Goal: Obtain resource: Obtain resource

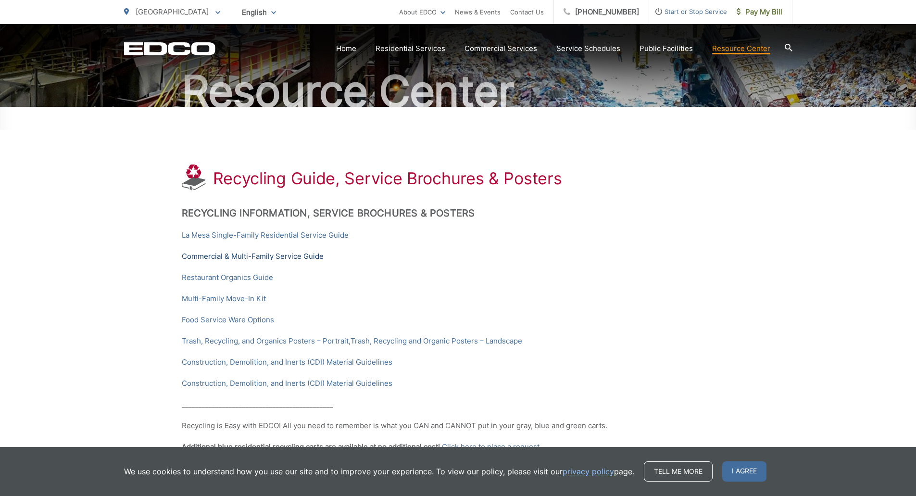
scroll to position [96, 0]
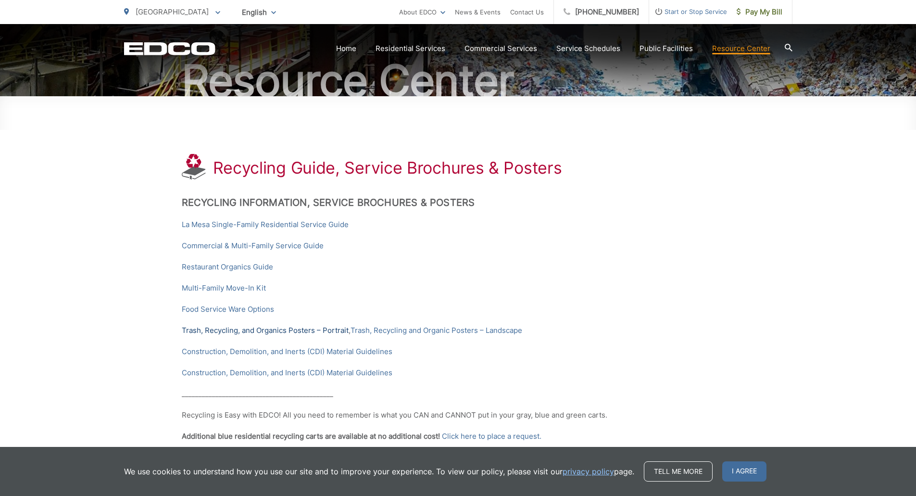
click at [280, 331] on link "Trash, Recycling, and Organics Posters – Portrait" at bounding box center [265, 330] width 167 height 12
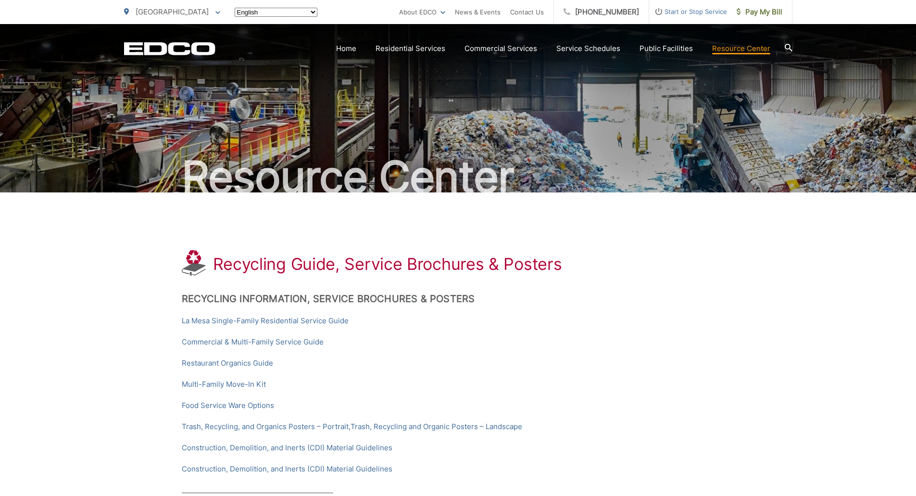
scroll to position [96, 0]
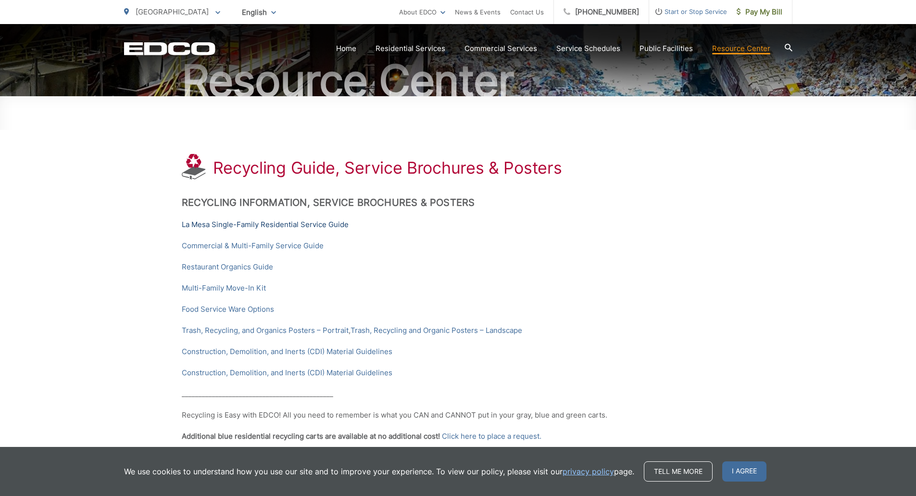
click at [229, 226] on link "La Mesa Single-Family Residential Service Guide" at bounding box center [265, 225] width 167 height 12
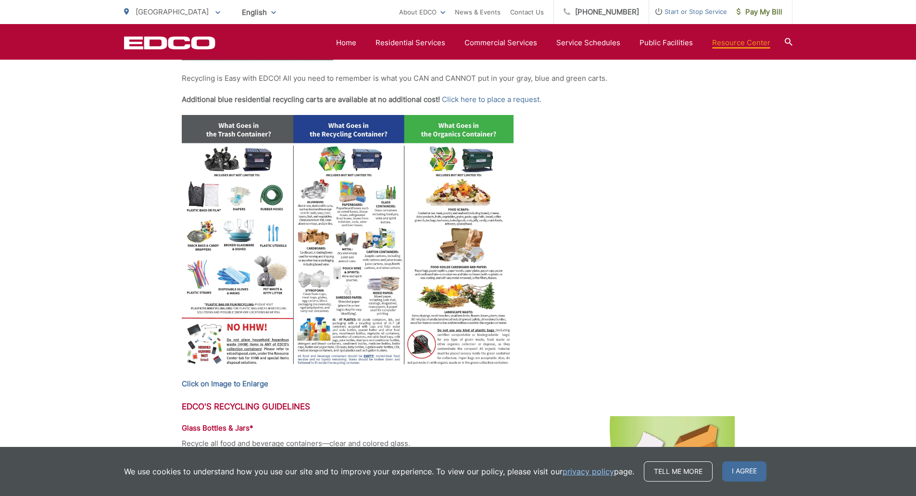
scroll to position [481, 0]
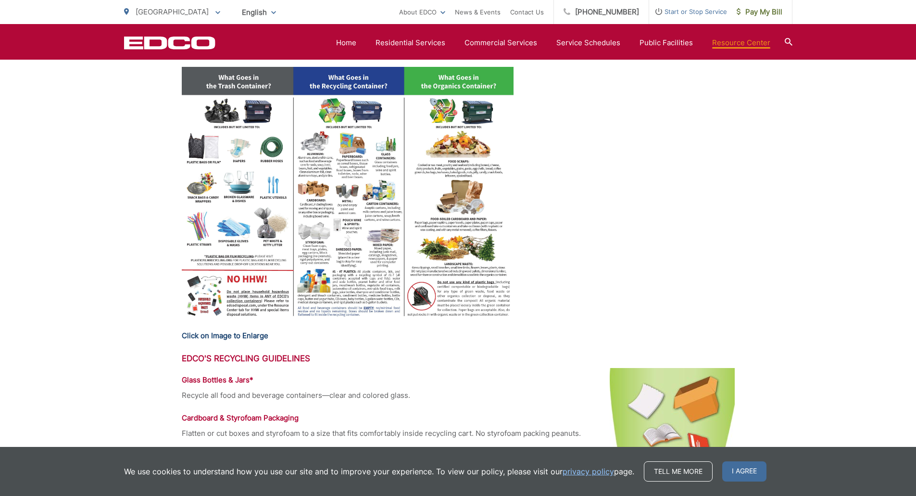
click at [249, 335] on strong "Click on Image to Enlarge" at bounding box center [225, 335] width 87 height 9
